Goal: Task Accomplishment & Management: Complete application form

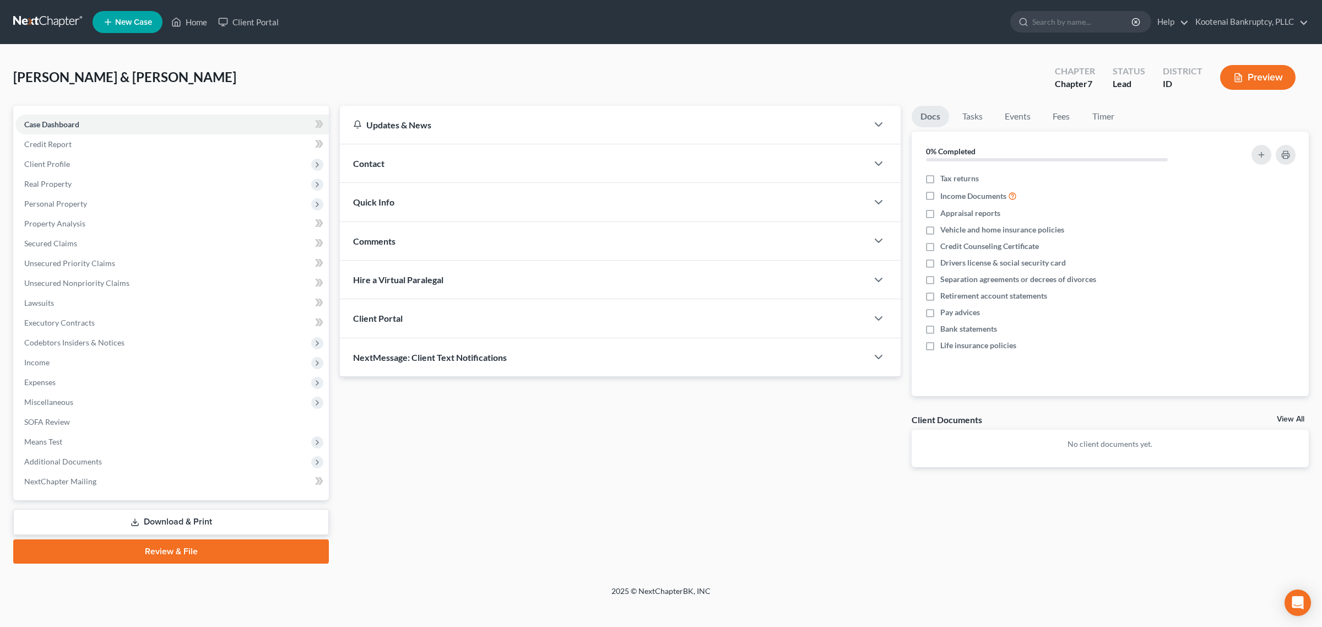
click at [190, 33] on ul "New Case Home Client Portal - No Result - See all results Or Press Enter... Hel…" at bounding box center [701, 22] width 1217 height 29
click at [189, 24] on link "Home" at bounding box center [189, 22] width 47 height 20
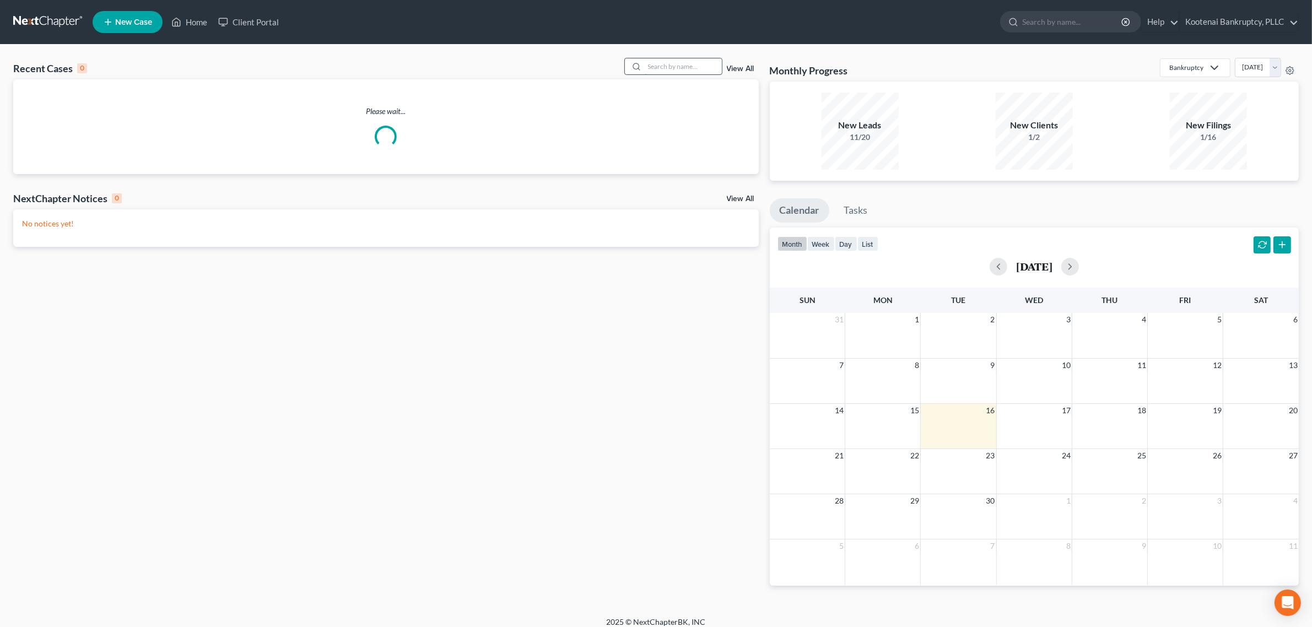
click at [651, 61] on input "search" at bounding box center [683, 66] width 77 height 16
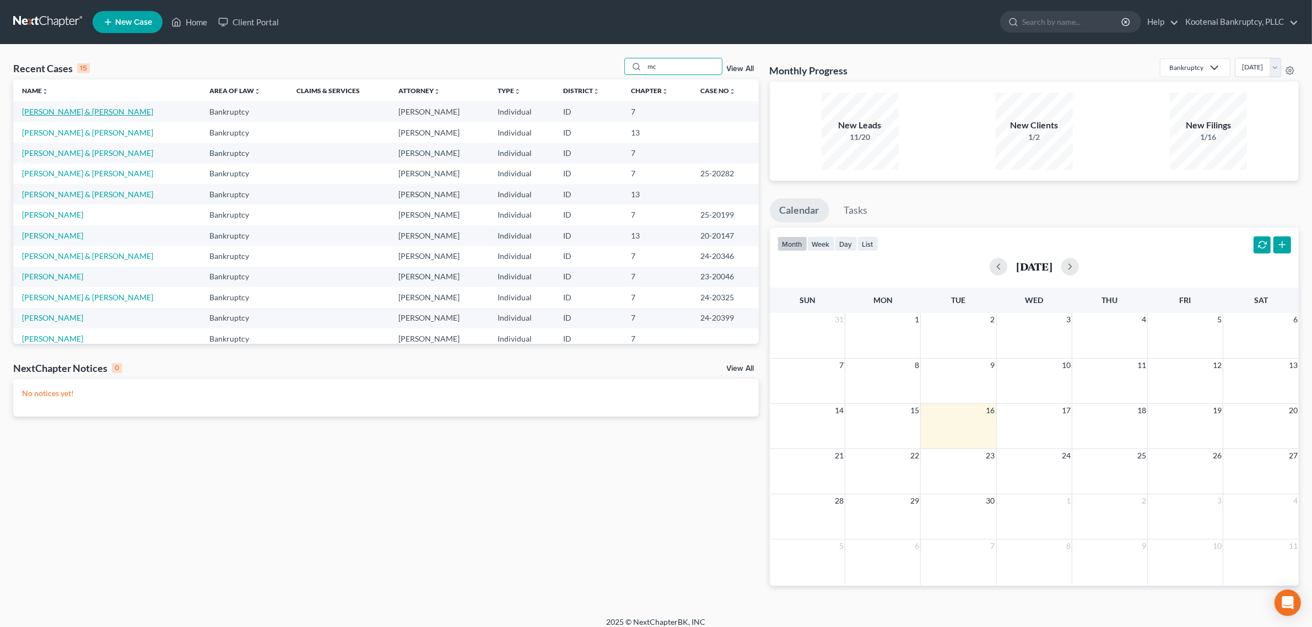
type input "mc"
click at [110, 112] on link "[PERSON_NAME] & [PERSON_NAME]" at bounding box center [87, 111] width 131 height 9
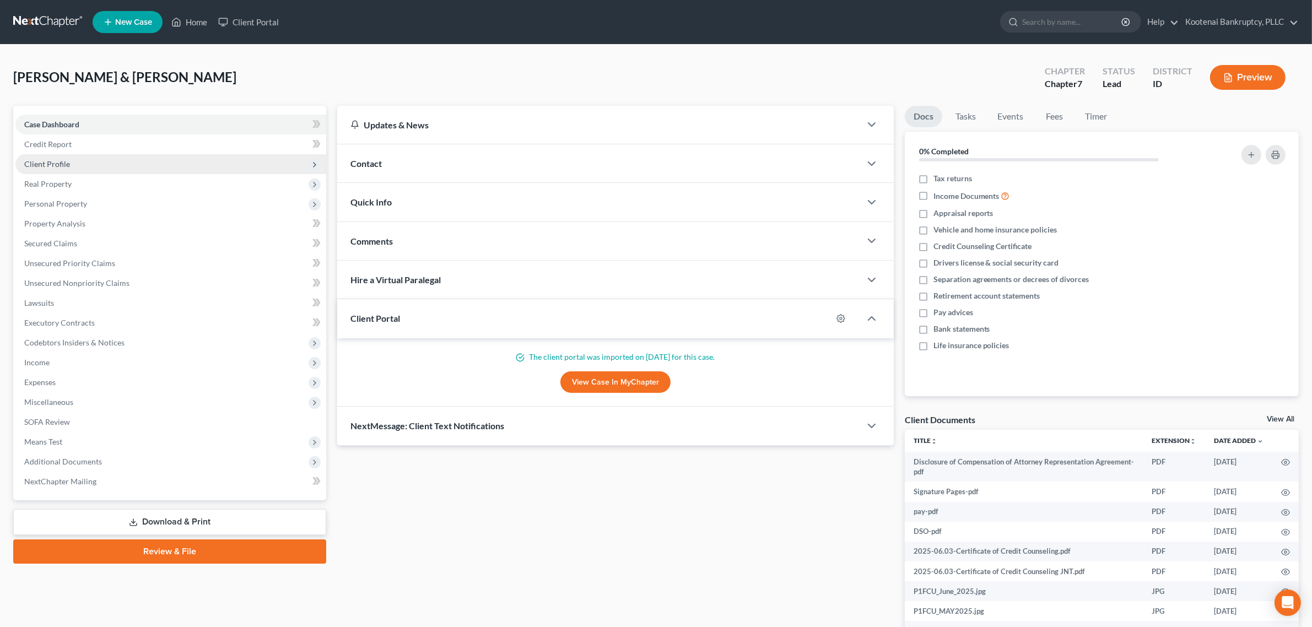
click at [121, 163] on span "Client Profile" at bounding box center [170, 164] width 311 height 20
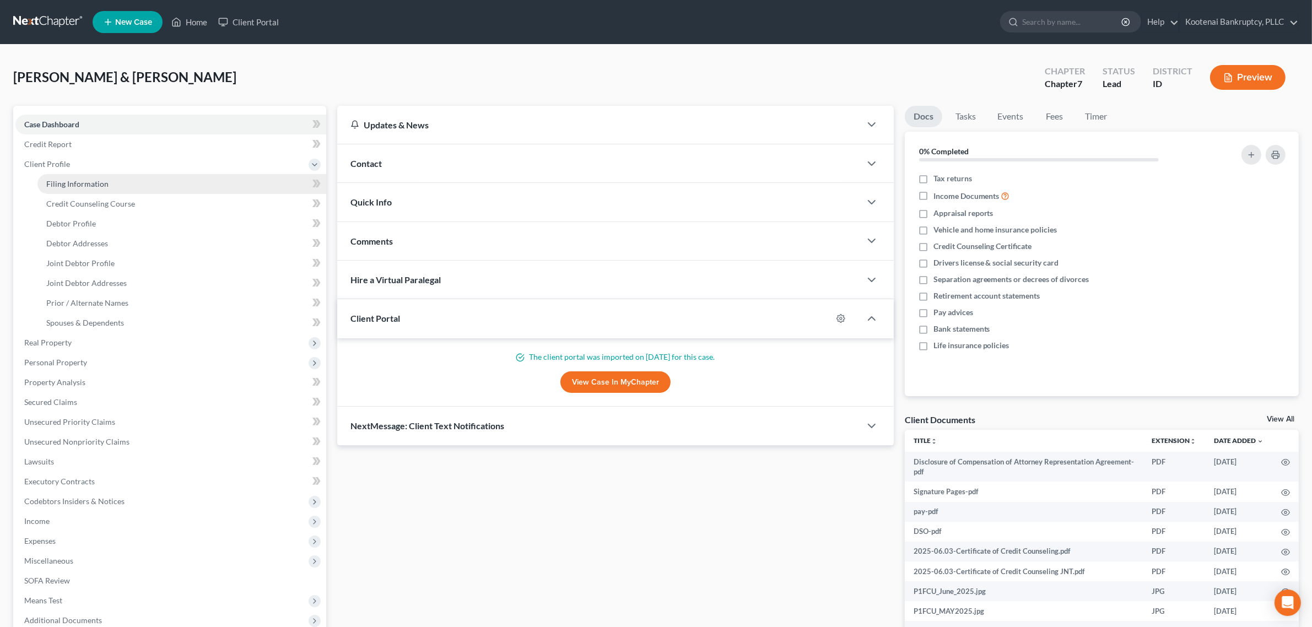
click at [120, 177] on link "Filing Information" at bounding box center [181, 184] width 289 height 20
select select "1"
select select "0"
select select "13"
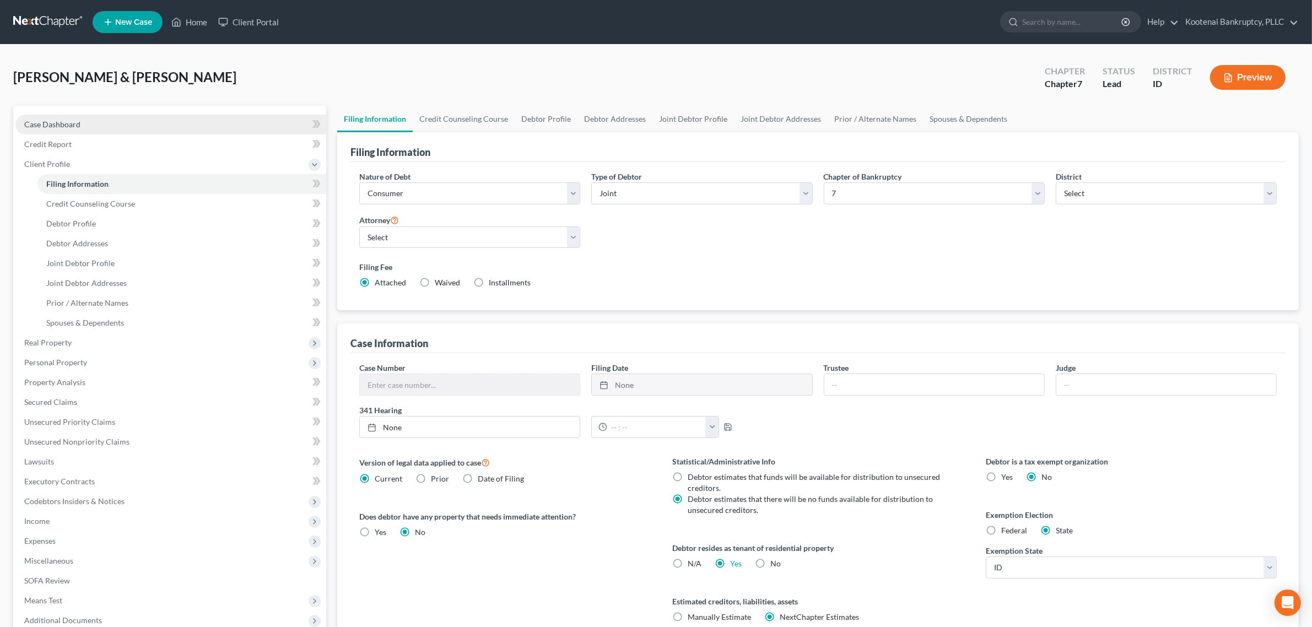
click at [99, 122] on link "Case Dashboard" at bounding box center [170, 125] width 311 height 20
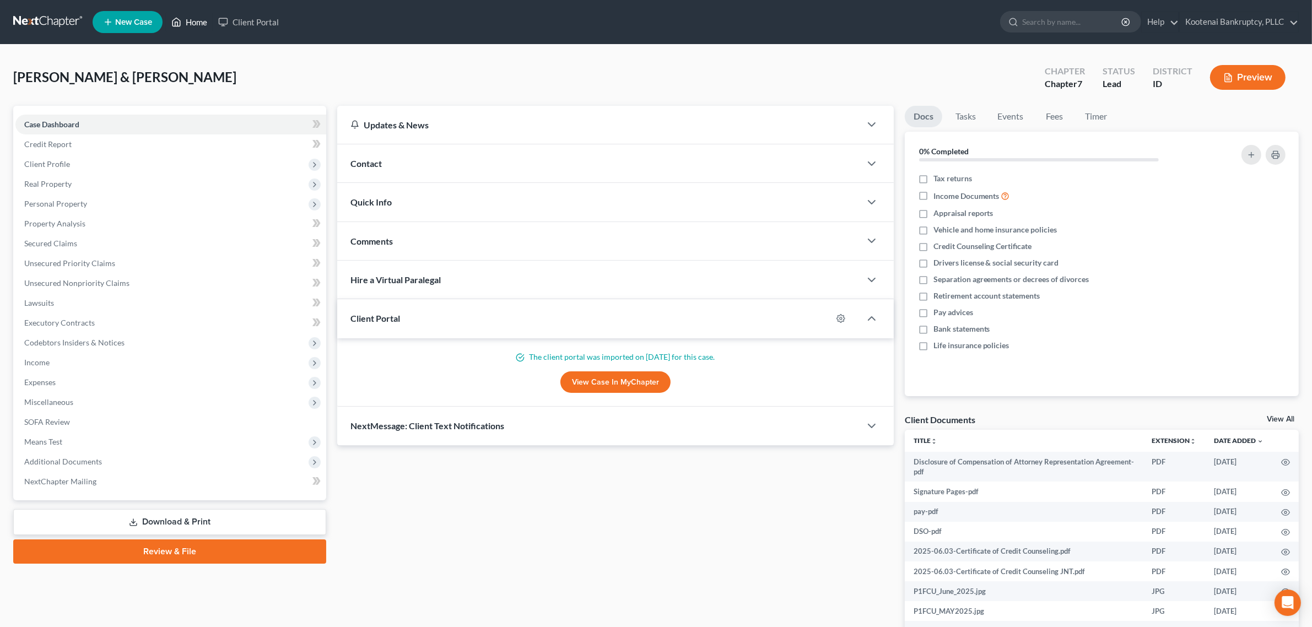
click at [188, 17] on link "Home" at bounding box center [189, 22] width 47 height 20
